Goal: Task Accomplishment & Management: Use online tool/utility

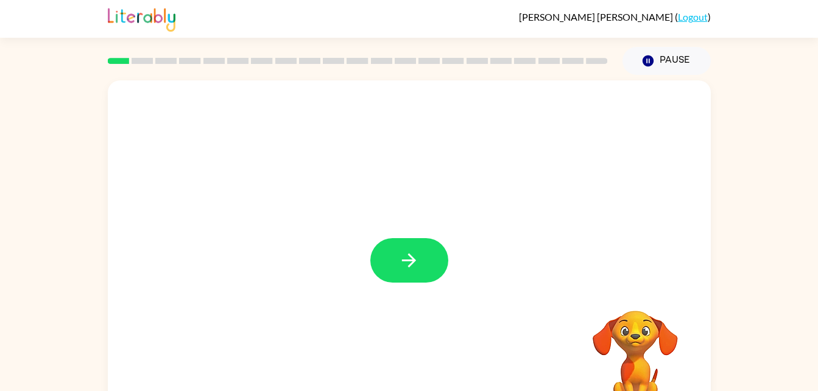
click at [445, 281] on div at bounding box center [409, 260] width 78 height 44
click at [410, 270] on icon "button" at bounding box center [408, 260] width 21 height 21
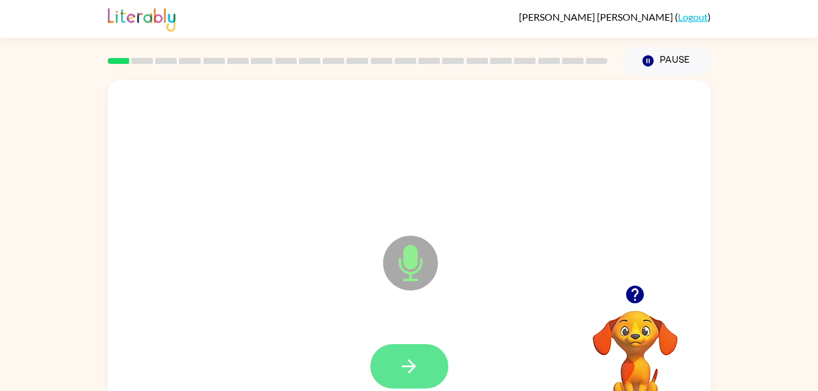
click at [396, 348] on button "button" at bounding box center [409, 366] width 78 height 44
click at [413, 364] on icon "button" at bounding box center [409, 366] width 14 height 14
click at [419, 353] on button "button" at bounding box center [409, 366] width 78 height 44
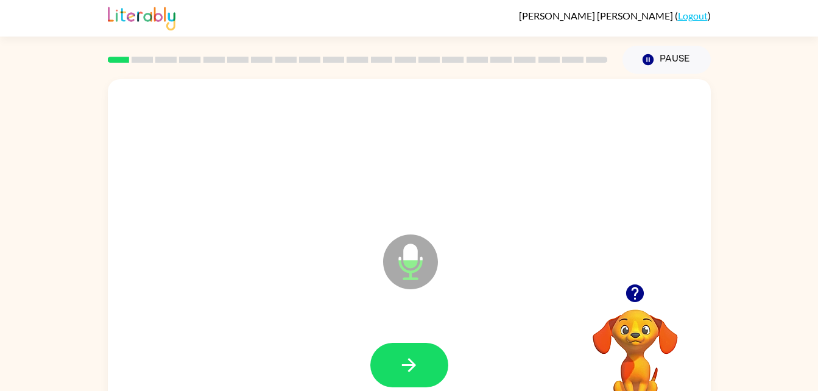
scroll to position [2, 0]
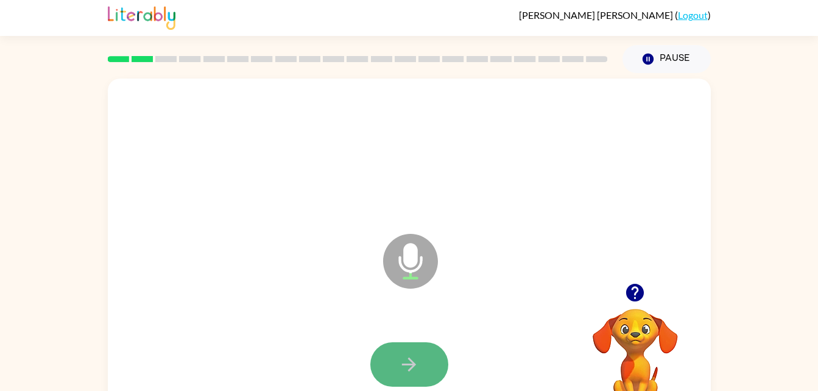
click at [409, 367] on icon "button" at bounding box center [408, 364] width 21 height 21
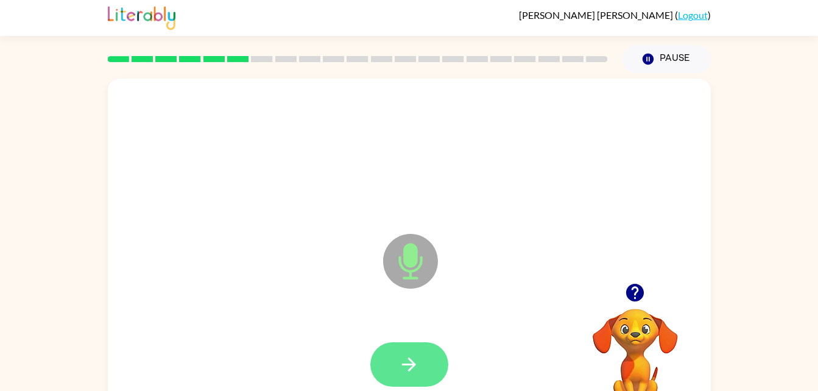
click at [413, 364] on icon "button" at bounding box center [409, 364] width 14 height 14
click at [421, 358] on button "button" at bounding box center [409, 364] width 78 height 44
click at [406, 348] on button "button" at bounding box center [409, 364] width 78 height 44
click at [429, 384] on button "button" at bounding box center [409, 364] width 78 height 44
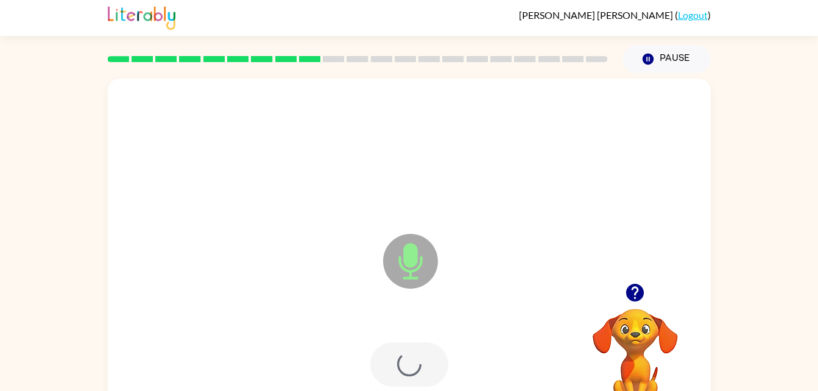
click at [426, 368] on div at bounding box center [409, 365] width 579 height 100
click at [416, 359] on icon "button" at bounding box center [408, 364] width 21 height 21
click at [404, 370] on icon "button" at bounding box center [408, 364] width 21 height 21
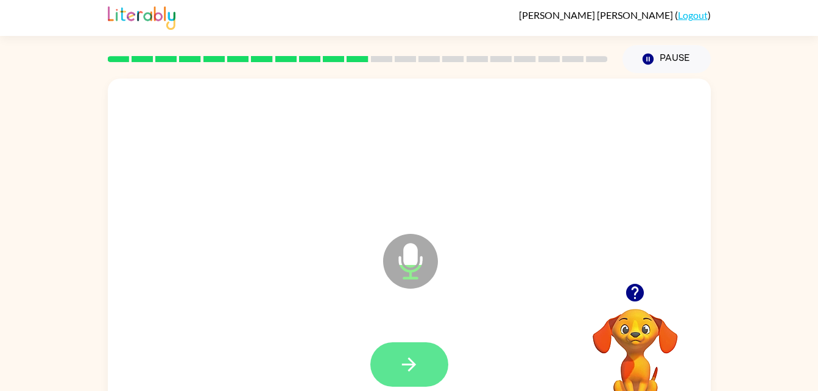
click at [427, 349] on button "button" at bounding box center [409, 364] width 78 height 44
click at [417, 367] on icon "button" at bounding box center [408, 364] width 21 height 21
click at [414, 354] on icon "button" at bounding box center [408, 364] width 21 height 21
click at [422, 378] on button "button" at bounding box center [409, 364] width 78 height 44
click at [422, 377] on button "button" at bounding box center [409, 364] width 78 height 44
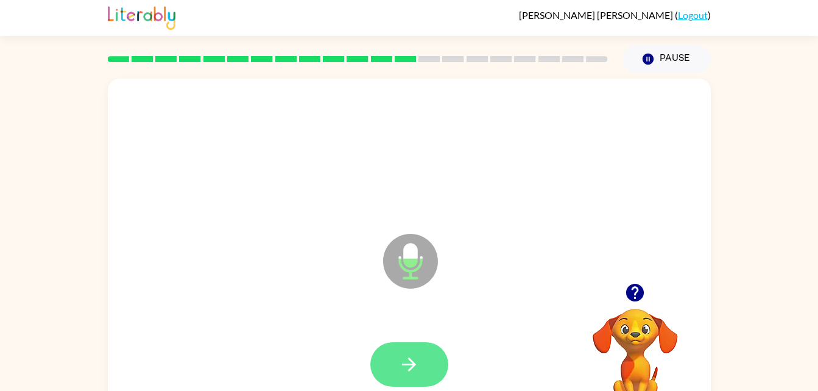
click at [410, 348] on button "button" at bounding box center [409, 364] width 78 height 44
click at [425, 358] on button "button" at bounding box center [409, 364] width 78 height 44
click at [427, 351] on button "button" at bounding box center [409, 364] width 78 height 44
click at [422, 371] on button "button" at bounding box center [409, 364] width 78 height 44
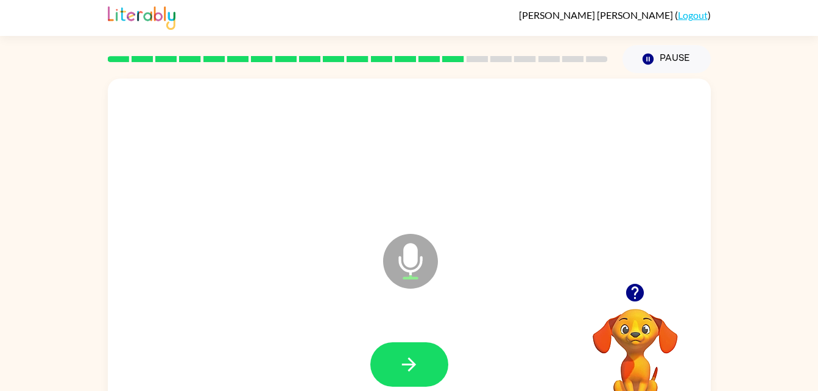
scroll to position [7, 0]
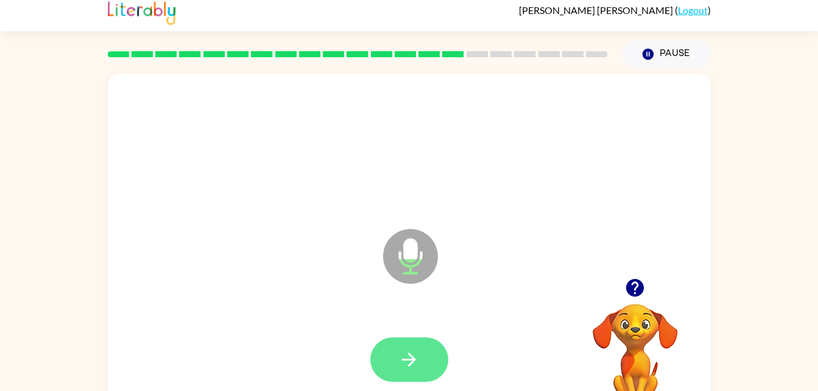
click at [426, 367] on button "button" at bounding box center [409, 359] width 78 height 44
click at [410, 365] on icon "button" at bounding box center [408, 359] width 21 height 21
click at [430, 339] on button "button" at bounding box center [409, 359] width 78 height 44
click at [407, 370] on icon "button" at bounding box center [408, 359] width 21 height 21
click at [429, 353] on button "button" at bounding box center [409, 359] width 78 height 44
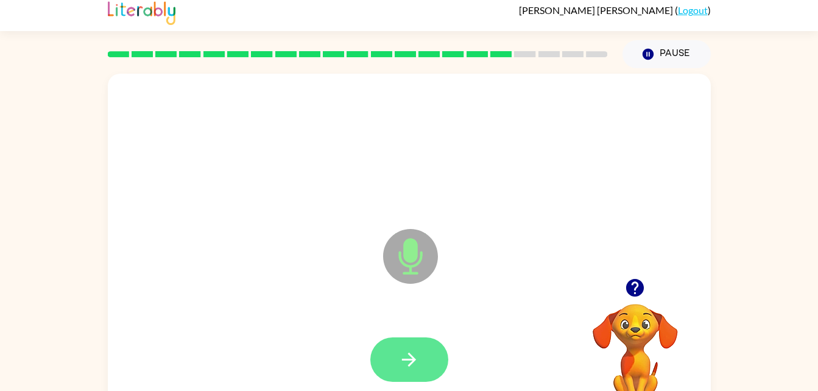
click at [424, 370] on button "button" at bounding box center [409, 359] width 78 height 44
click at [401, 370] on icon "button" at bounding box center [408, 359] width 21 height 21
click at [401, 381] on button "button" at bounding box center [409, 359] width 78 height 44
click at [415, 349] on icon "button" at bounding box center [408, 359] width 21 height 21
click at [421, 345] on button "button" at bounding box center [409, 359] width 78 height 44
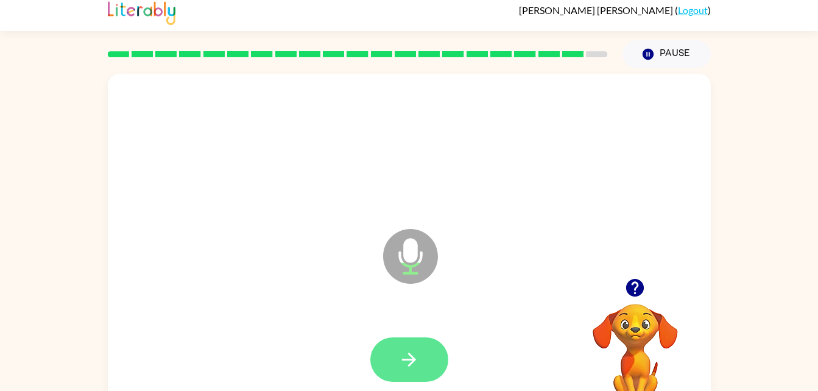
click at [409, 351] on icon "button" at bounding box center [408, 359] width 21 height 21
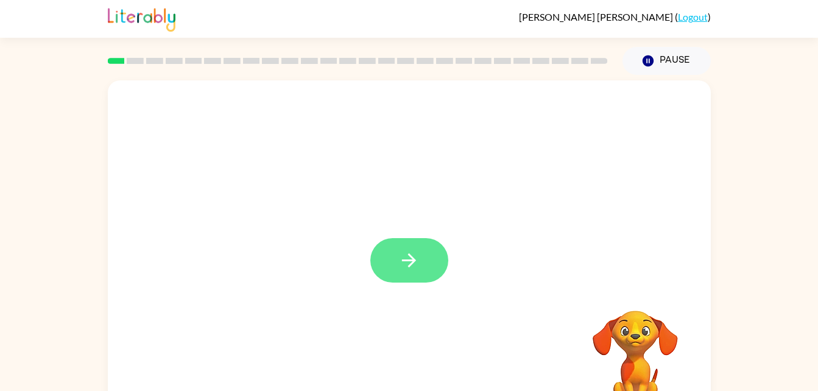
click at [394, 269] on button "button" at bounding box center [409, 260] width 78 height 44
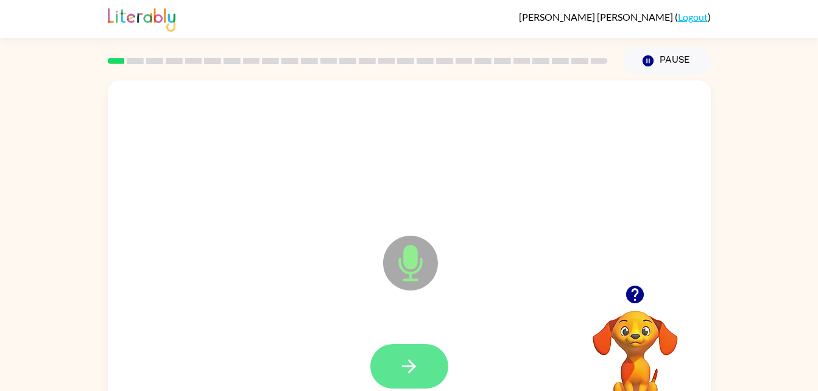
click at [408, 359] on icon "button" at bounding box center [408, 366] width 21 height 21
click at [401, 350] on button "button" at bounding box center [409, 366] width 78 height 44
click at [413, 373] on icon "button" at bounding box center [408, 366] width 21 height 21
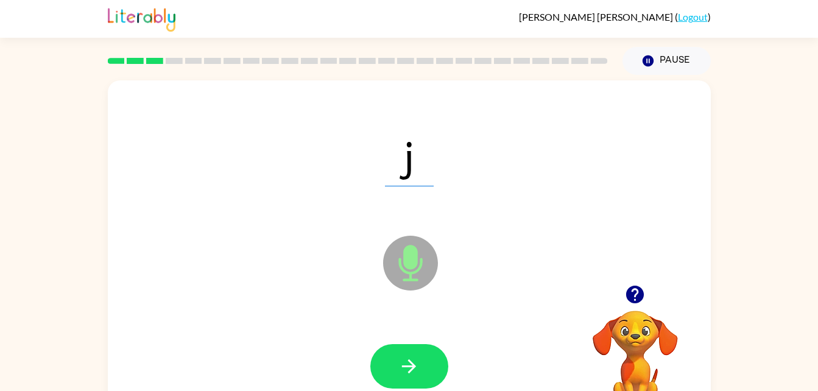
scroll to position [1, 0]
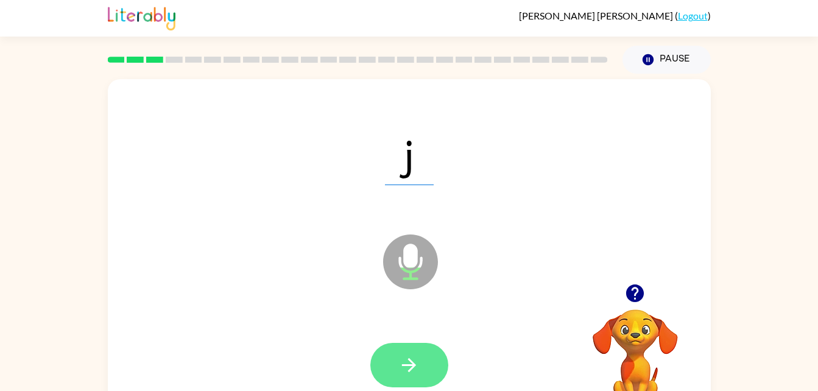
click at [424, 379] on button "button" at bounding box center [409, 365] width 78 height 44
click at [415, 348] on button "button" at bounding box center [409, 365] width 78 height 44
click at [421, 370] on button "button" at bounding box center [409, 365] width 78 height 44
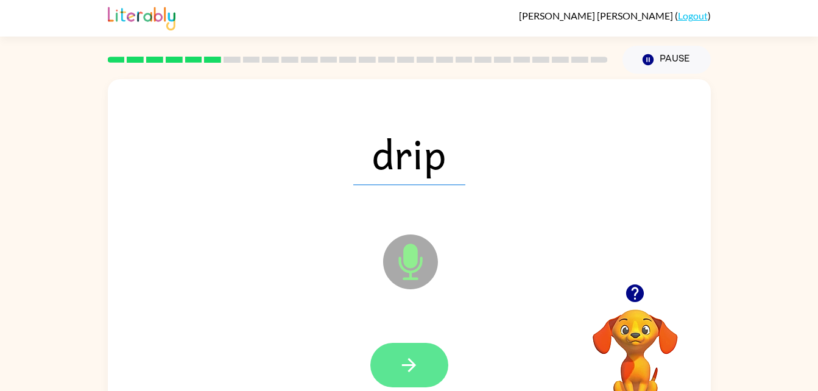
click at [401, 354] on icon "button" at bounding box center [408, 364] width 21 height 21
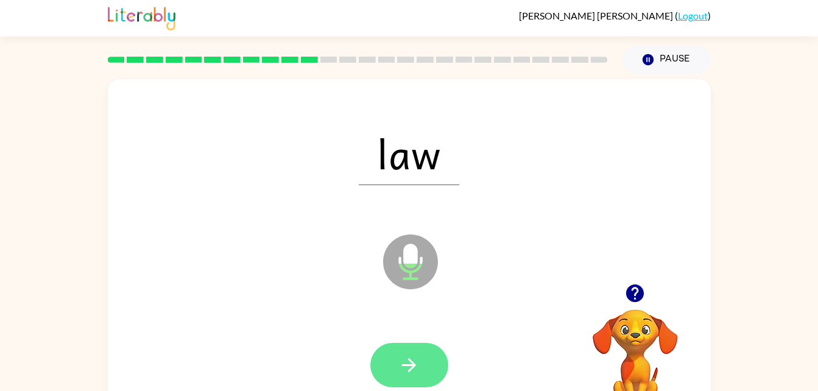
click at [411, 378] on button "button" at bounding box center [409, 365] width 78 height 44
click at [412, 377] on button "button" at bounding box center [409, 365] width 78 height 44
click at [427, 378] on button "button" at bounding box center [409, 365] width 78 height 44
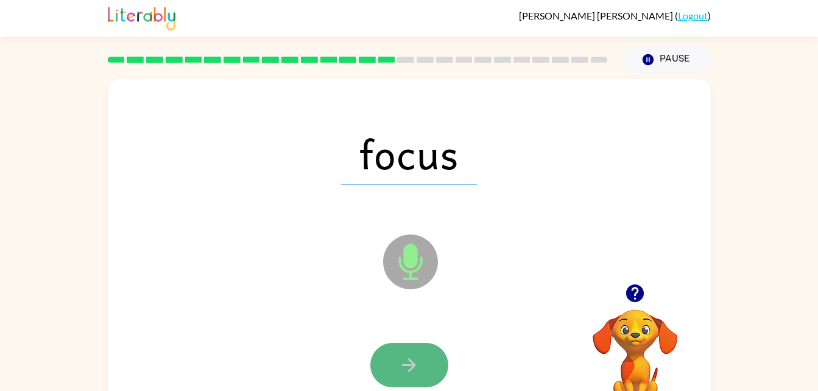
click at [423, 360] on button "button" at bounding box center [409, 365] width 78 height 44
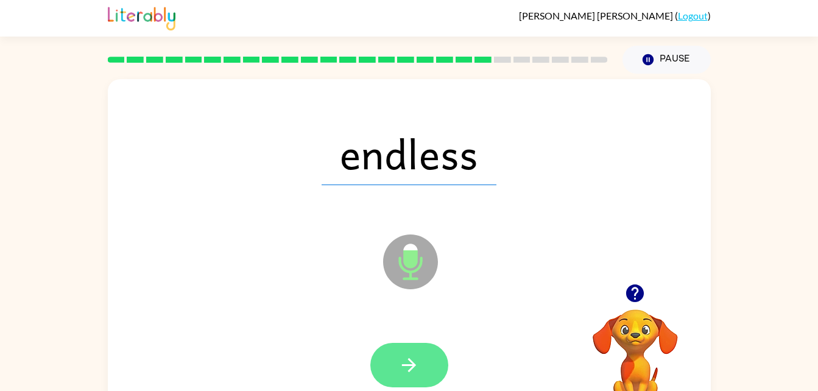
click at [421, 345] on button "button" at bounding box center [409, 365] width 78 height 44
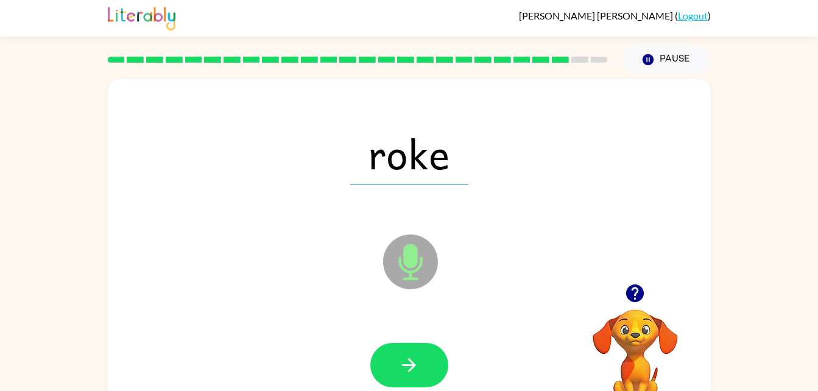
scroll to position [0, 0]
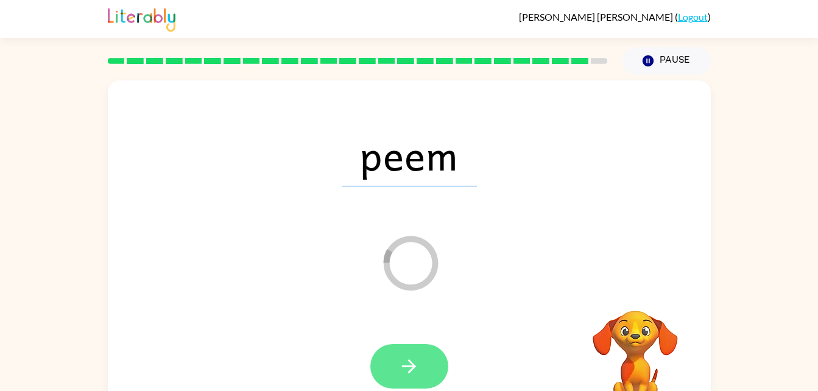
click at [416, 373] on icon "button" at bounding box center [408, 366] width 21 height 21
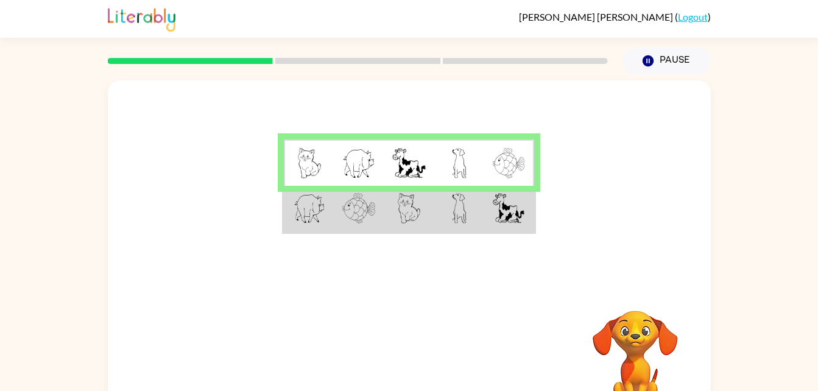
click at [357, 219] on img at bounding box center [358, 208] width 33 height 30
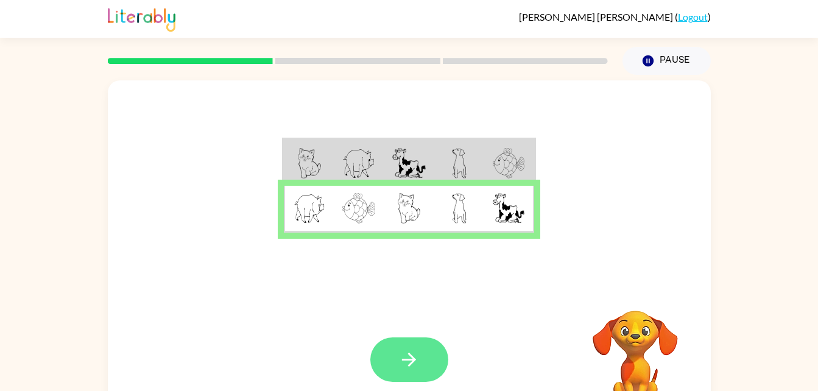
click at [412, 362] on icon "button" at bounding box center [409, 360] width 14 height 14
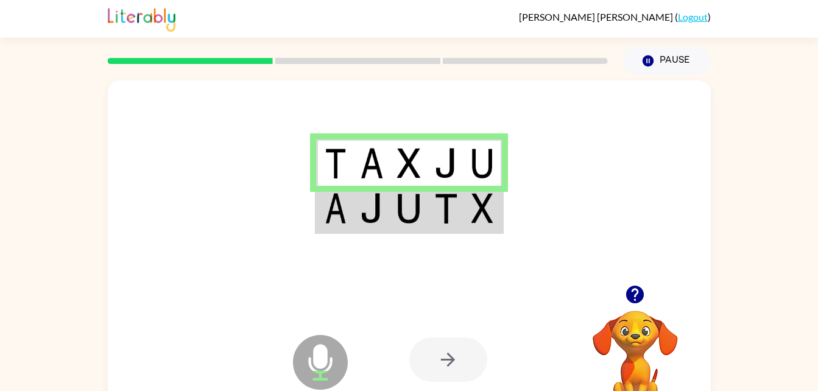
click at [357, 206] on td at bounding box center [371, 209] width 37 height 47
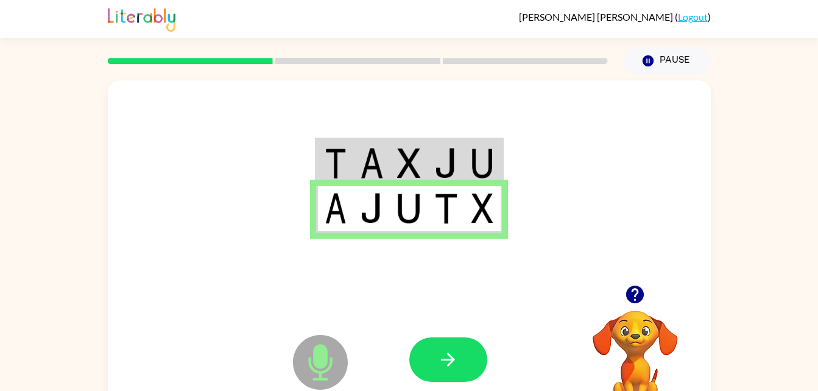
click at [460, 324] on div at bounding box center [499, 359] width 180 height 137
click at [438, 351] on icon "button" at bounding box center [447, 359] width 21 height 21
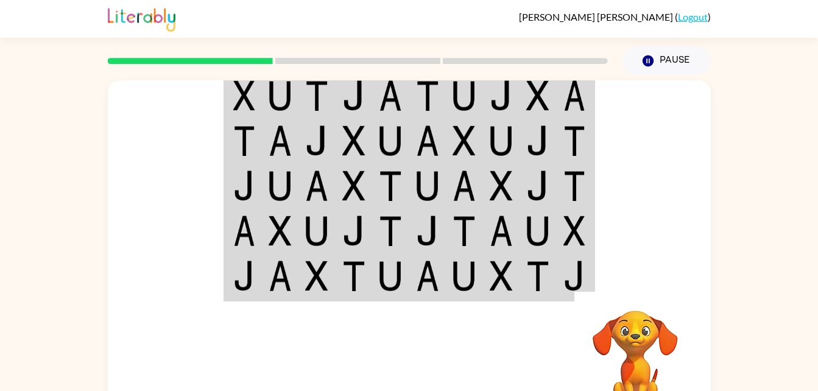
click at [239, 102] on img at bounding box center [244, 95] width 22 height 30
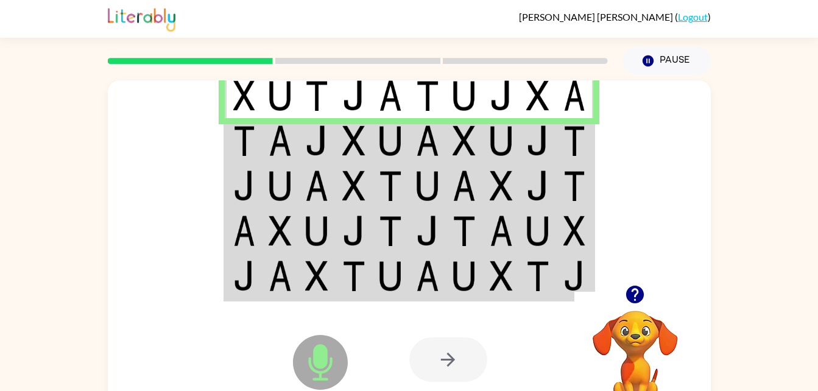
click at [379, 143] on img at bounding box center [390, 140] width 23 height 30
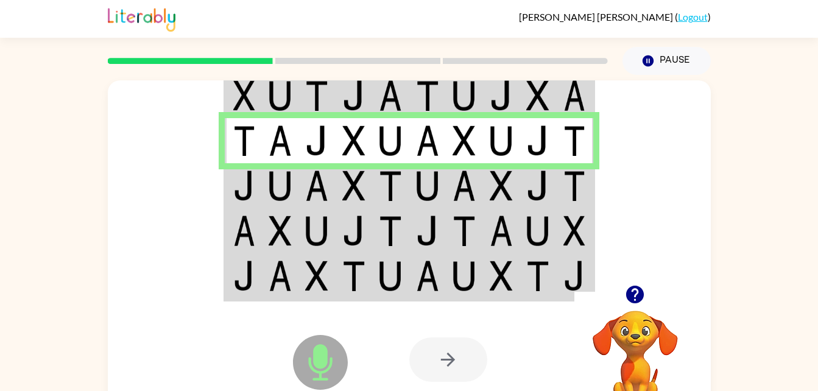
click at [294, 201] on td at bounding box center [280, 185] width 37 height 45
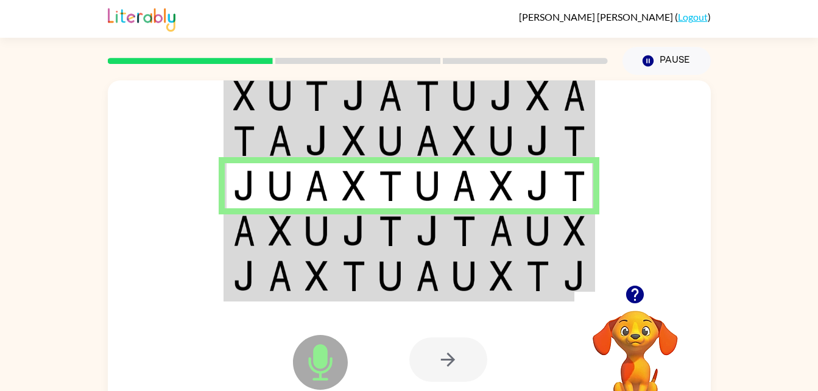
click at [280, 241] on img at bounding box center [280, 231] width 23 height 30
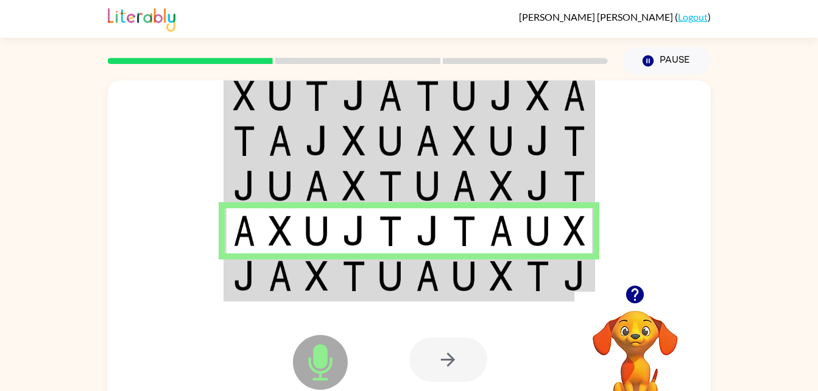
click at [282, 289] on img at bounding box center [280, 276] width 23 height 30
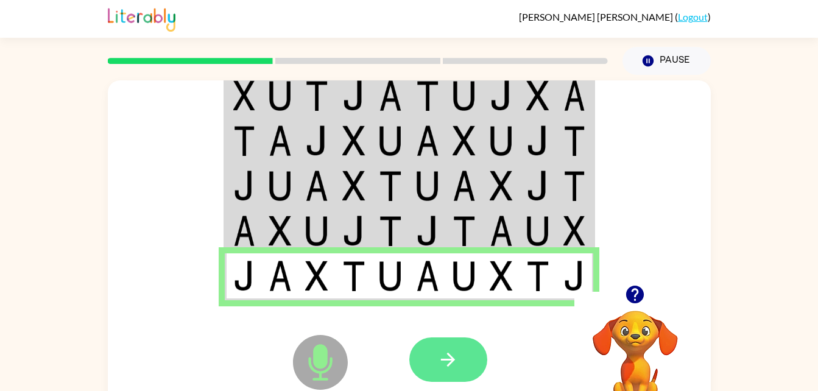
click at [460, 364] on button "button" at bounding box center [448, 359] width 78 height 44
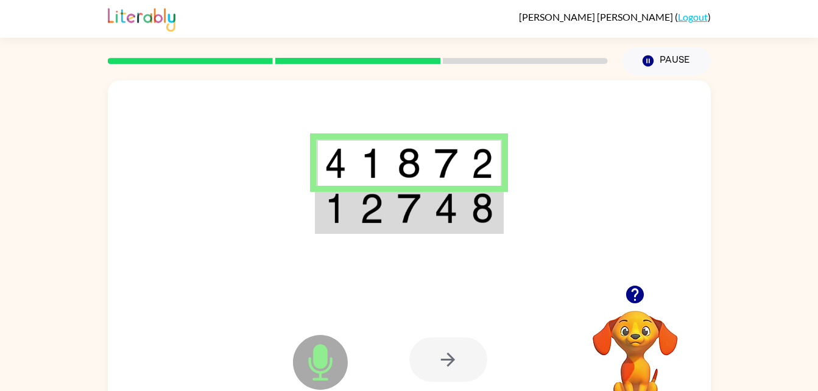
click at [332, 206] on img at bounding box center [336, 208] width 22 height 30
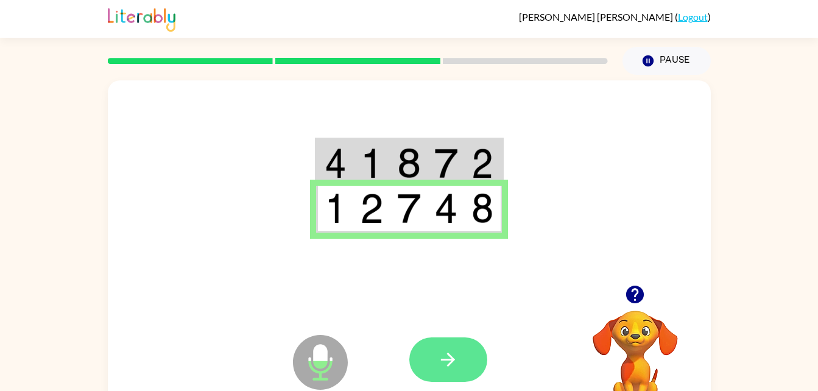
click at [438, 358] on icon "button" at bounding box center [447, 359] width 21 height 21
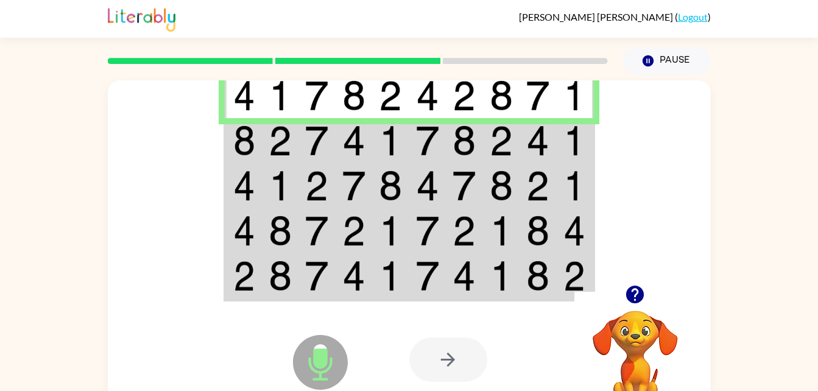
click at [282, 146] on img at bounding box center [280, 140] width 23 height 30
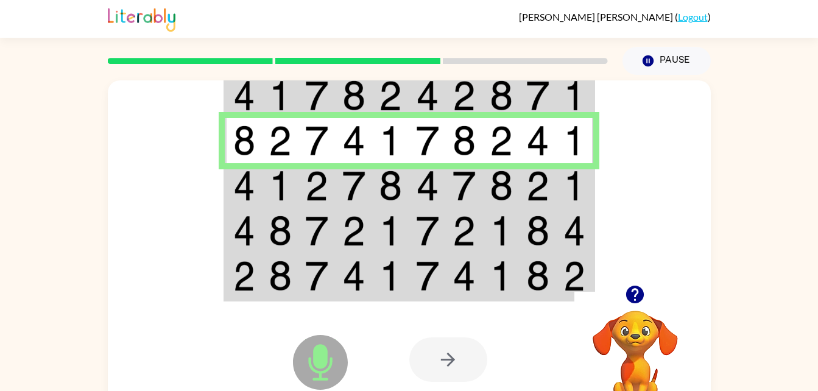
click at [262, 205] on td at bounding box center [280, 185] width 37 height 45
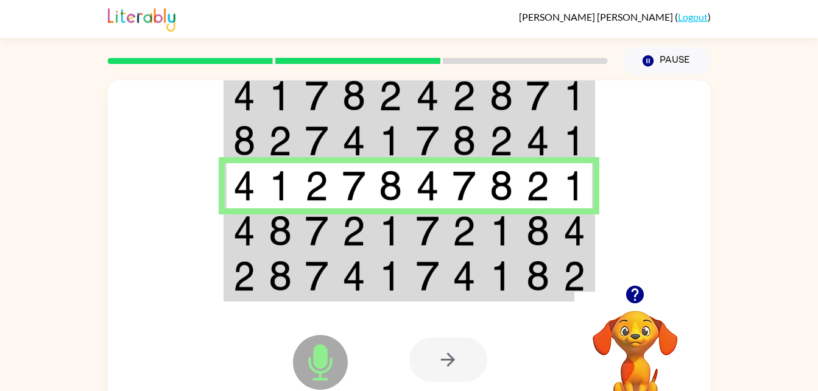
click at [276, 231] on img at bounding box center [280, 231] width 23 height 30
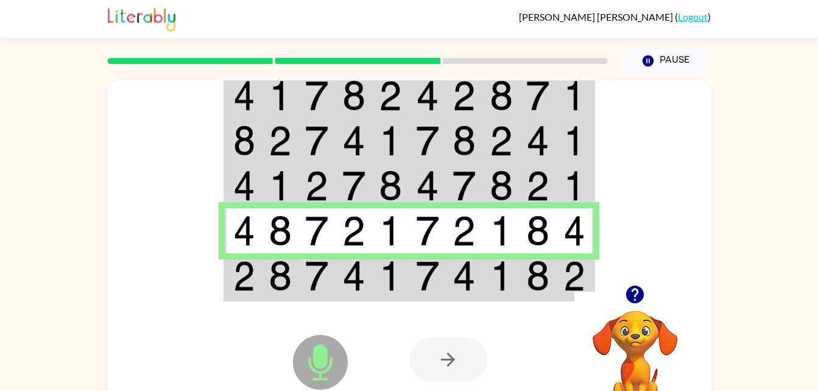
click at [261, 278] on td at bounding box center [243, 276] width 37 height 47
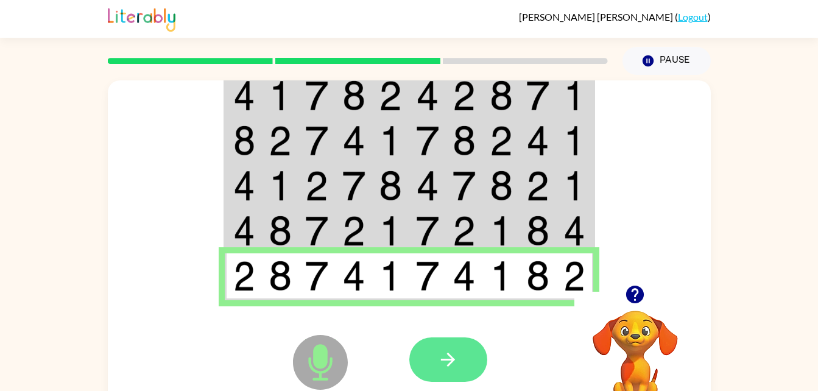
click at [462, 342] on button "button" at bounding box center [448, 359] width 78 height 44
